Goal: Transaction & Acquisition: Purchase product/service

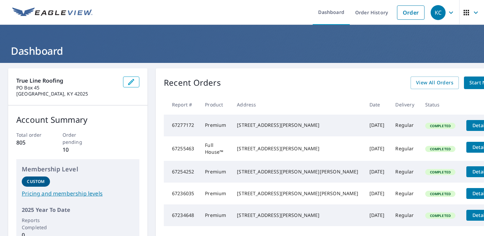
click at [470, 84] on span "Start New Order" at bounding box center [489, 83] width 39 height 9
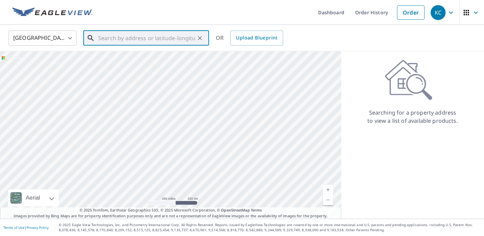
click at [154, 39] on input "text" at bounding box center [146, 38] width 97 height 19
paste input "[STREET_ADDRESS][PERSON_NAME]"
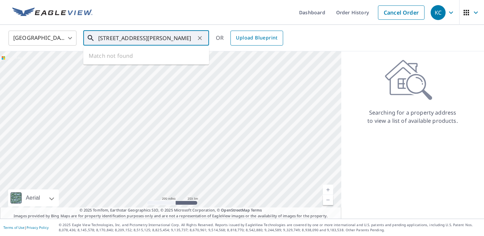
scroll to position [0, 15]
drag, startPoint x: 151, startPoint y: 39, endPoint x: 271, endPoint y: 45, distance: 120.2
click at [271, 45] on div "[GEOGRAPHIC_DATA] [GEOGRAPHIC_DATA] ​ [STREET_ADDRESS][PERSON_NAME] ​ Match not…" at bounding box center [239, 38] width 473 height 16
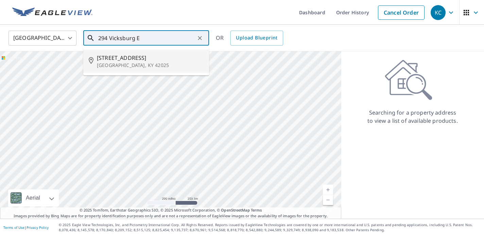
click at [140, 60] on span "[STREET_ADDRESS]" at bounding box center [150, 58] width 107 height 8
type input "[STREET_ADDRESS][PERSON_NAME]"
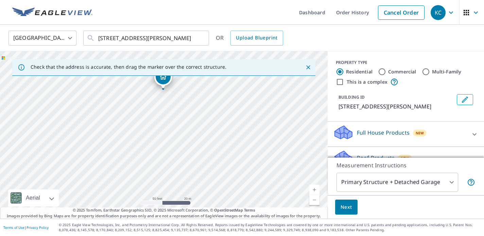
drag, startPoint x: 193, startPoint y: 162, endPoint x: 192, endPoint y: 94, distance: 68.0
click at [192, 94] on div "[STREET_ADDRESS][PERSON_NAME]" at bounding box center [164, 134] width 328 height 167
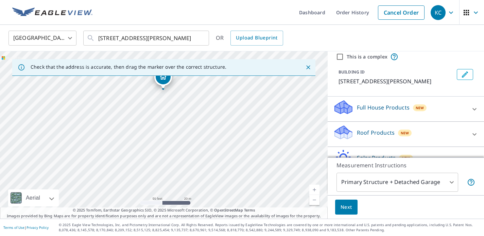
click at [385, 134] on p "Roof Products" at bounding box center [376, 133] width 38 height 8
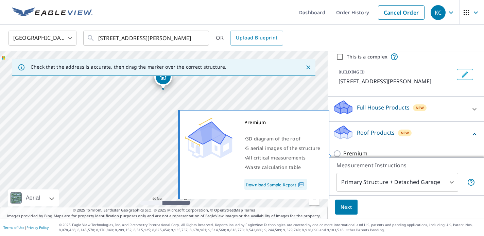
click at [336, 153] on input "Premium" at bounding box center [338, 154] width 10 height 8
checkbox input "true"
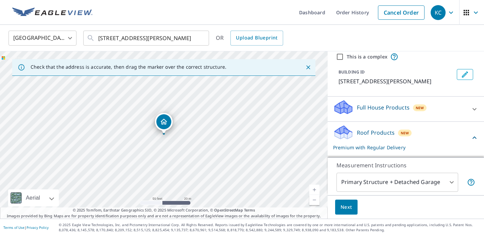
click at [352, 211] on button "Next" at bounding box center [346, 207] width 22 height 15
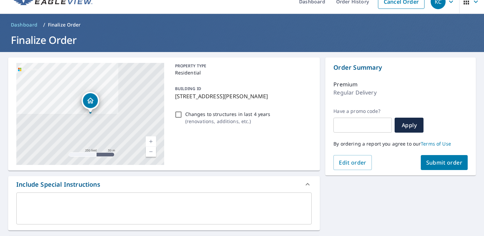
scroll to position [12, 0]
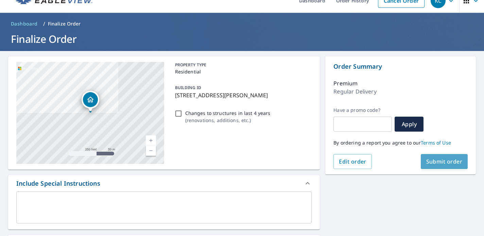
click at [434, 161] on span "Submit order" at bounding box center [444, 161] width 36 height 7
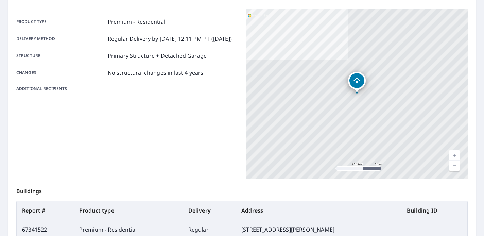
scroll to position [164, 0]
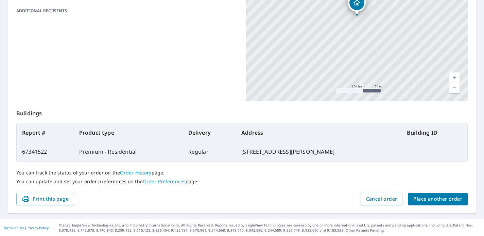
click at [426, 199] on span "Place another order" at bounding box center [438, 199] width 49 height 9
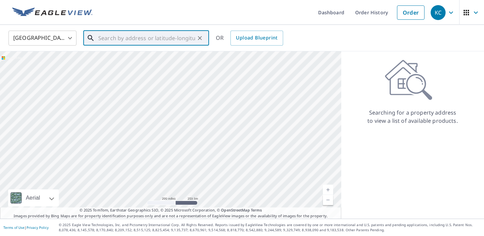
click at [147, 39] on input "text" at bounding box center [146, 38] width 97 height 19
paste input "[STREET_ADDRESS][PERSON_NAME][PERSON_NAME]"
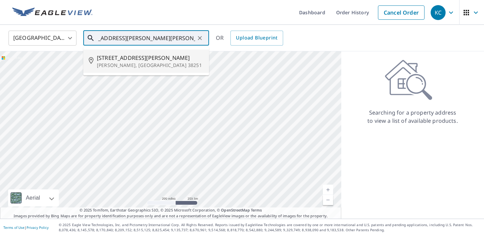
click at [143, 61] on span "[STREET_ADDRESS][PERSON_NAME]" at bounding box center [150, 58] width 107 height 8
type input "[STREET_ADDRESS][PERSON_NAME][PERSON_NAME]"
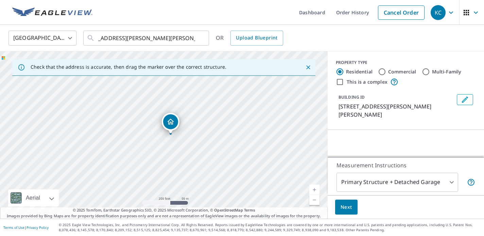
scroll to position [0, 0]
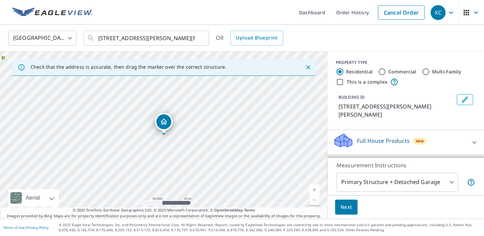
click at [384, 179] on body "KC KC Dashboard Order History Cancel Order KC [GEOGRAPHIC_DATA] [GEOGRAPHIC_DAT…" at bounding box center [242, 118] width 484 height 236
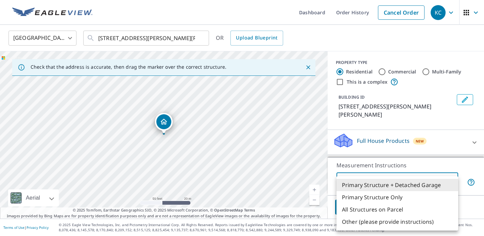
click at [376, 197] on li "Primary Structure Only" at bounding box center [398, 197] width 122 height 12
type input "2"
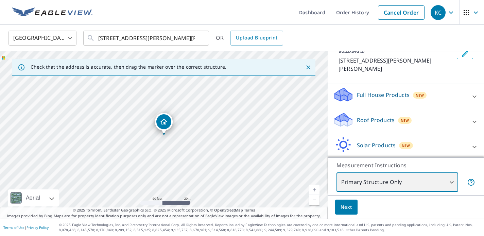
scroll to position [47, 0]
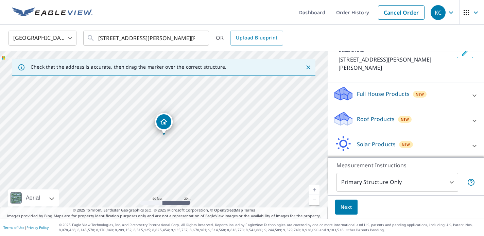
click at [375, 119] on p "Roof Products" at bounding box center [376, 119] width 38 height 8
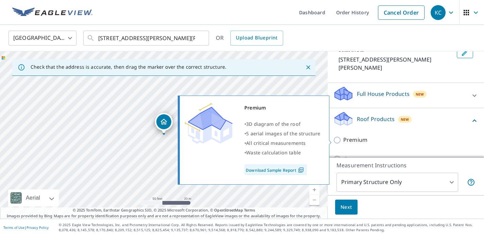
click at [354, 140] on p "Premium" at bounding box center [355, 140] width 24 height 9
click at [343, 140] on input "Premium" at bounding box center [338, 140] width 10 height 8
checkbox input "true"
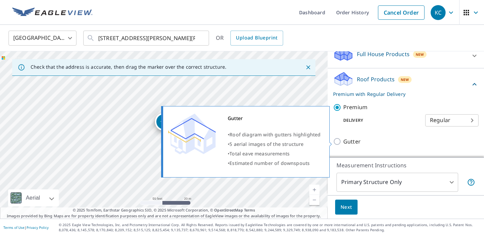
scroll to position [100, 0]
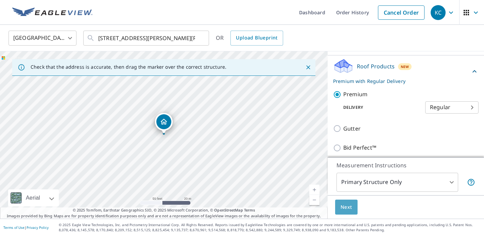
click at [349, 209] on span "Next" at bounding box center [347, 207] width 12 height 9
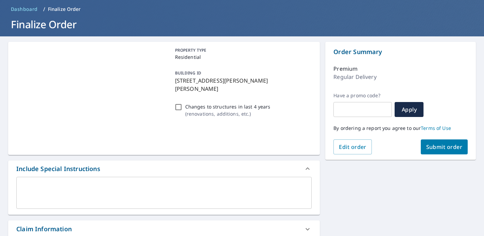
scroll to position [28, 0]
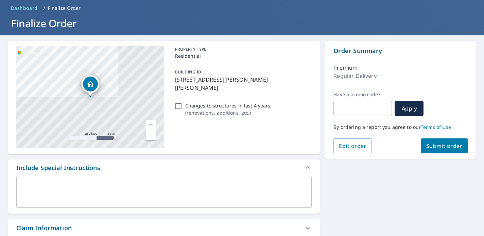
click at [437, 149] on span "Submit order" at bounding box center [444, 145] width 36 height 7
